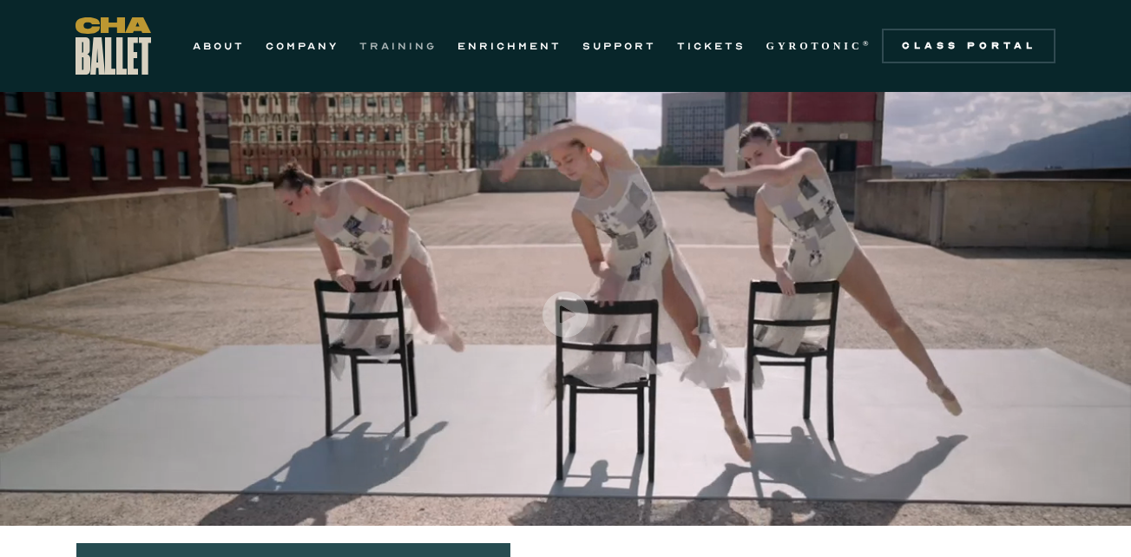
click at [398, 43] on link "TRAINING" at bounding box center [397, 46] width 77 height 21
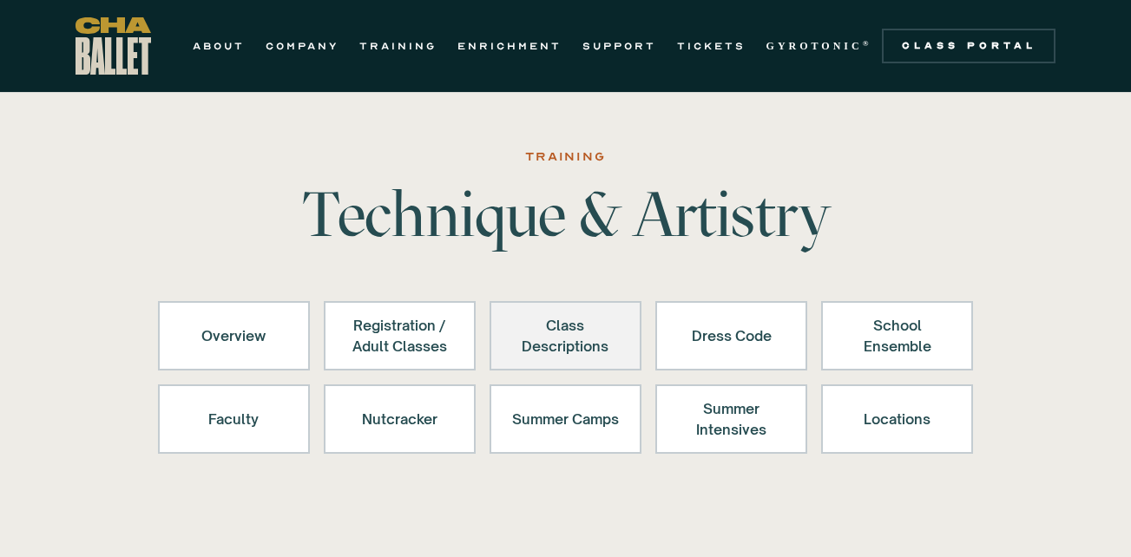
click at [540, 347] on div "Class Descriptions" at bounding box center [565, 336] width 107 height 42
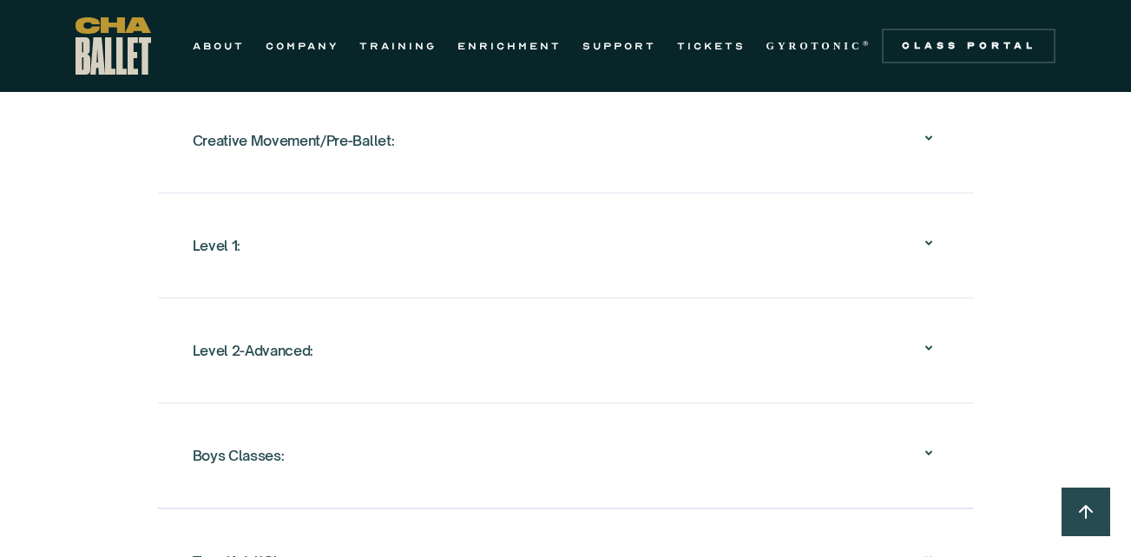
scroll to position [1874, 0]
click at [926, 235] on icon at bounding box center [928, 241] width 21 height 21
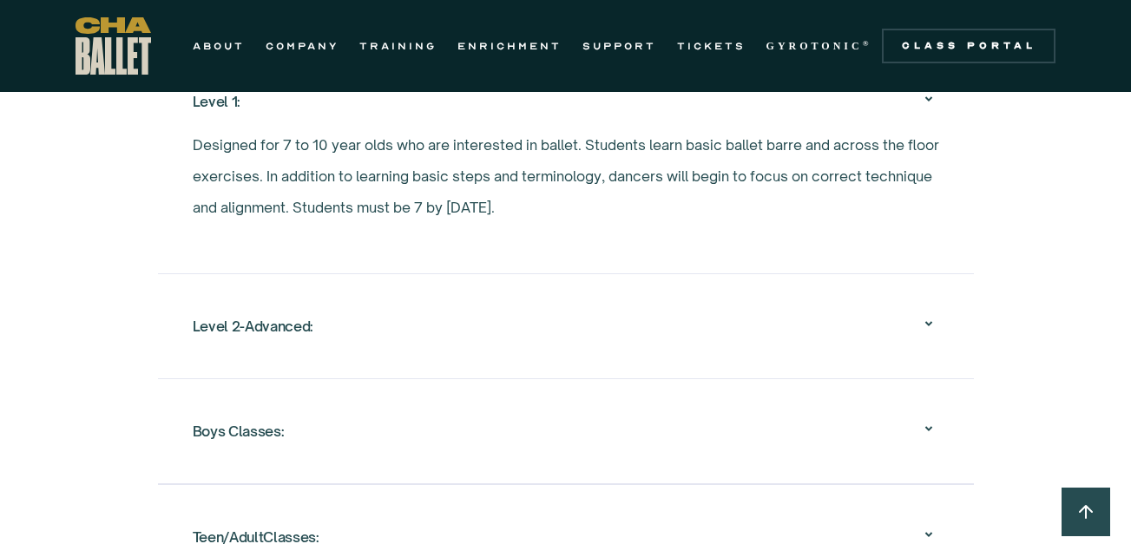
scroll to position [2017, 0]
click at [920, 322] on icon at bounding box center [928, 322] width 21 height 21
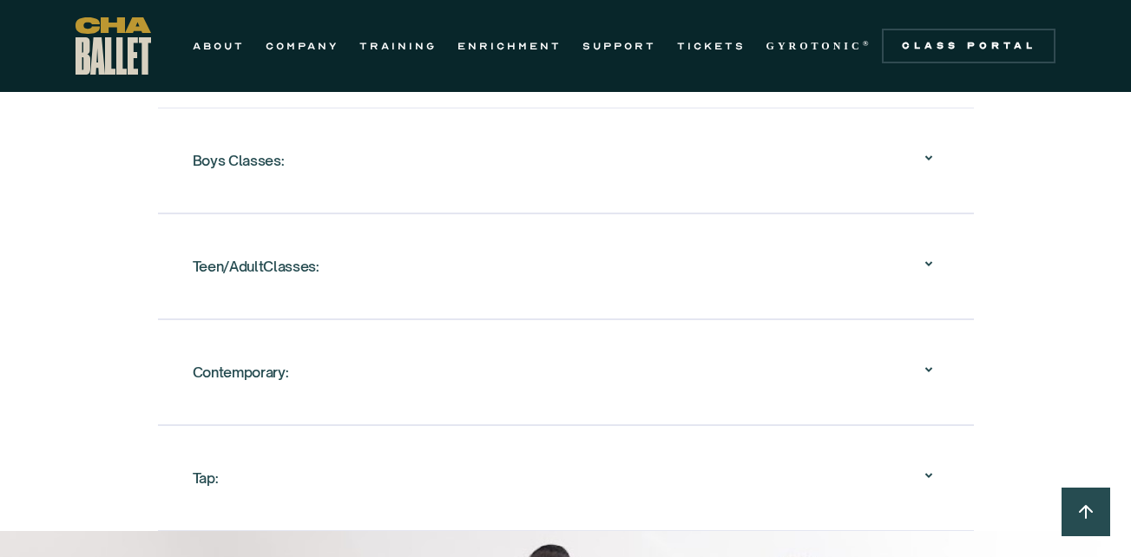
scroll to position [2382, 0]
click at [926, 260] on icon at bounding box center [928, 263] width 21 height 21
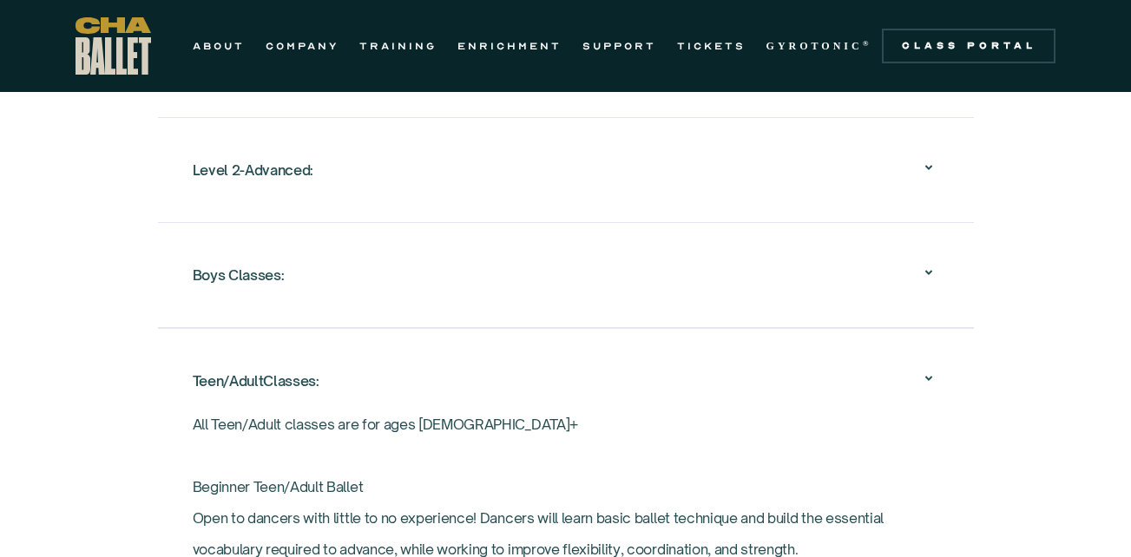
scroll to position [2051, 0]
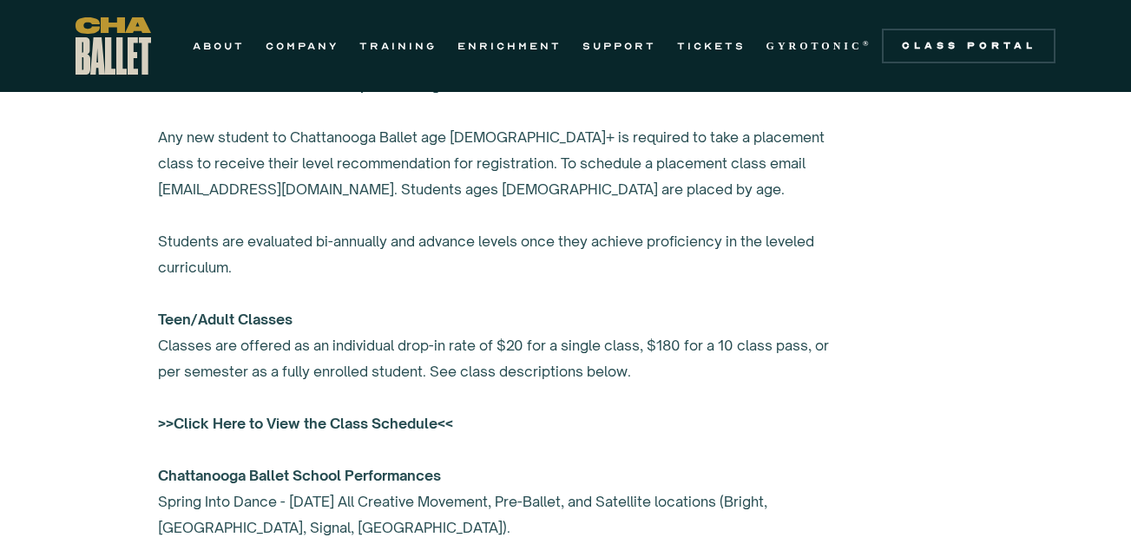
scroll to position [1232, 0]
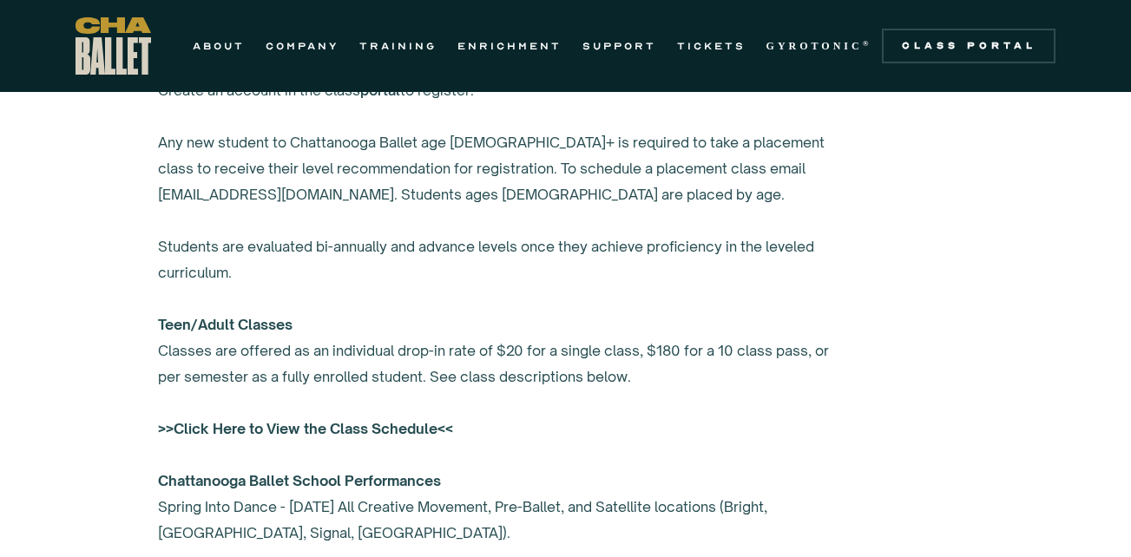
click at [480, 379] on div "Create an account in the class portal to register. Any new student to Chattanoo…" at bounding box center [505, 350] width 694 height 547
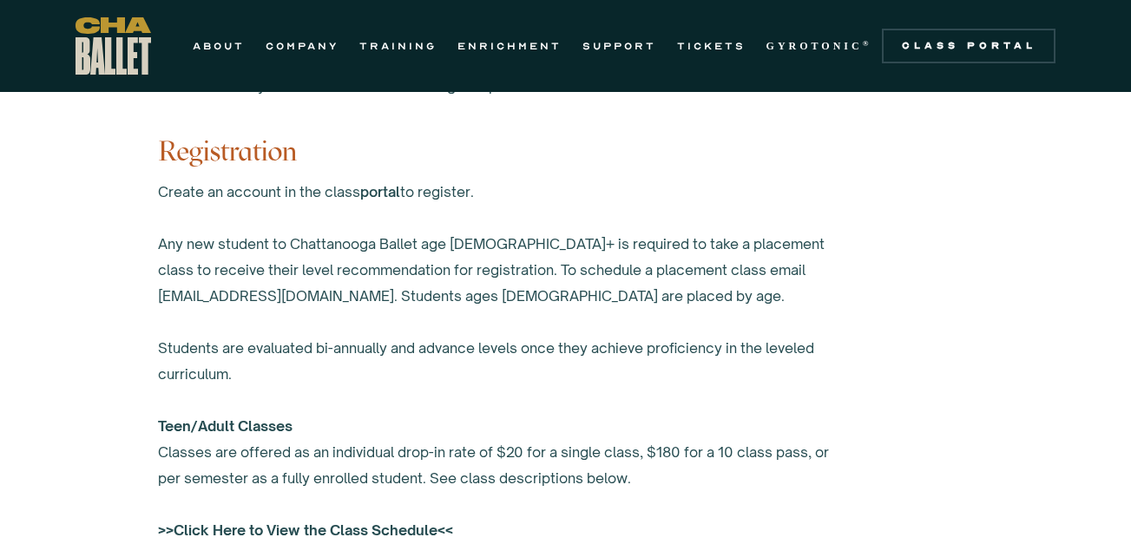
scroll to position [1129, 0]
click at [379, 195] on link "portal" at bounding box center [380, 192] width 40 height 17
